Goal: Complete application form: Complete application form

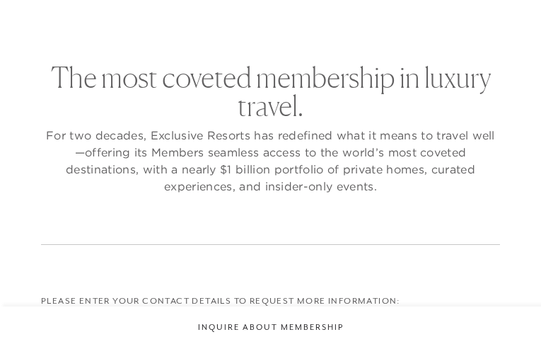
radio input "true"
checkbox input "false"
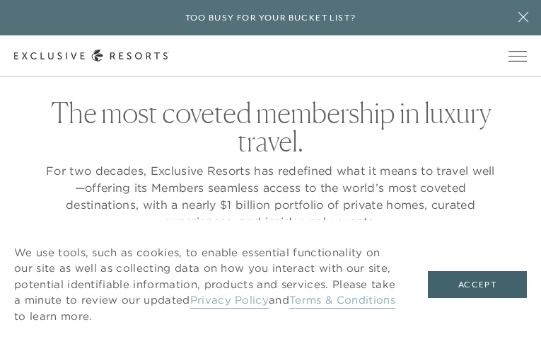
type input "FldjHACR"
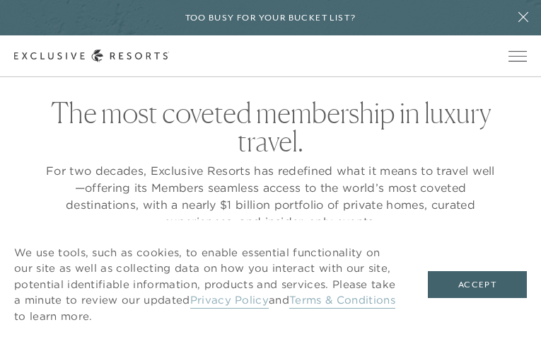
type input "lCLvJGnB"
type input "ijowiwitaz764@gmail.com"
type input "tRmqXgWRGHaHP"
type input "6639487262"
type input "eEBNVVRaf"
